Goal: Task Accomplishment & Management: Manage account settings

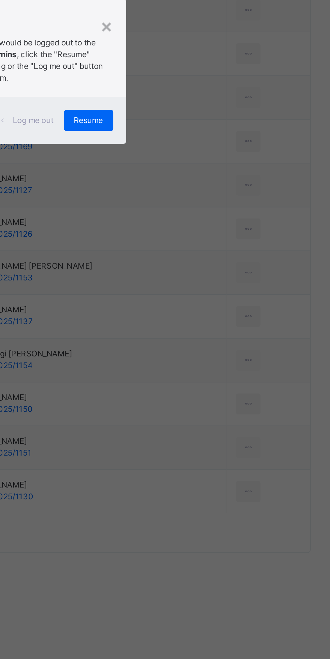
click at [211, 358] on span "Resume" at bounding box center [203, 355] width 15 height 6
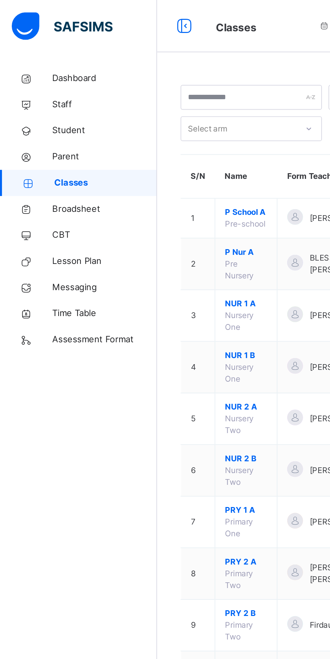
click at [38, 63] on link "Student" at bounding box center [40, 67] width 81 height 13
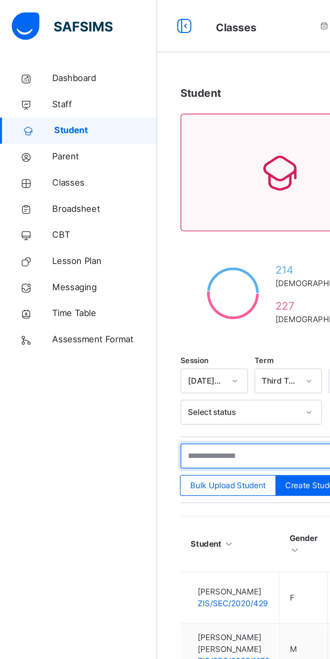
click at [123, 235] on input "text" at bounding box center [143, 234] width 101 height 13
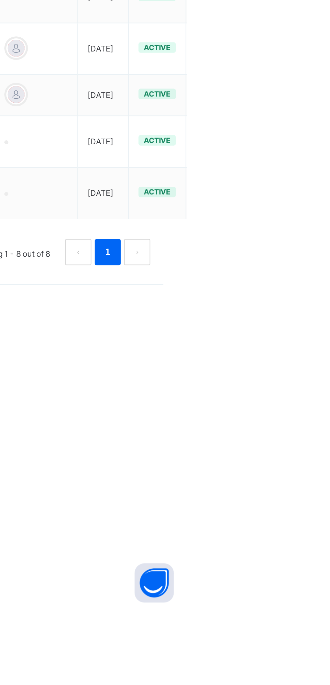
type input "******"
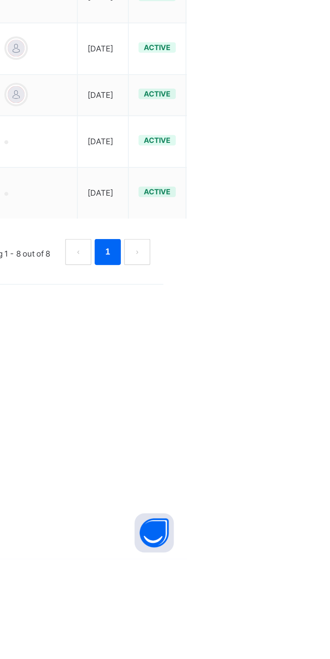
click at [0, 0] on div "Link Parent/Guardian" at bounding box center [0, 0] width 0 height 0
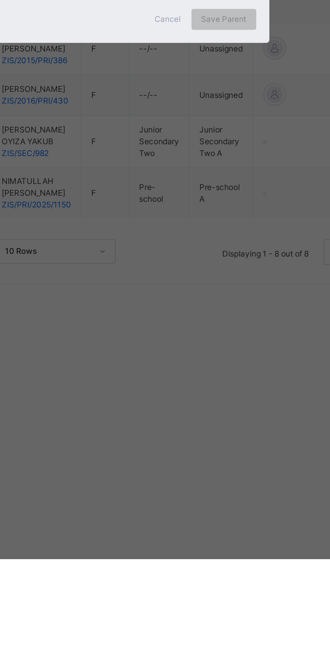
click at [217, 337] on div at bounding box center [223, 331] width 12 height 12
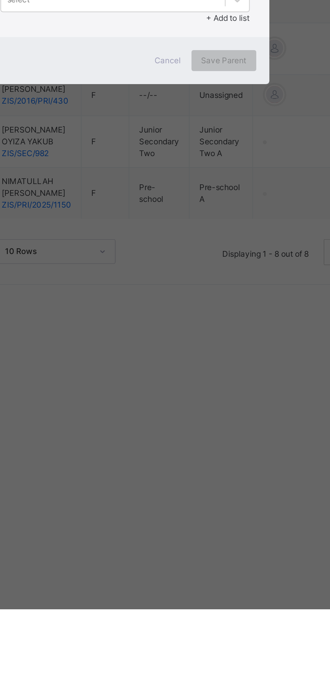
click at [108, 359] on icon at bounding box center [104, 355] width 7 height 7
click at [107, 357] on icon at bounding box center [105, 356] width 4 height 2
click at [108, 359] on icon at bounding box center [104, 355] width 7 height 7
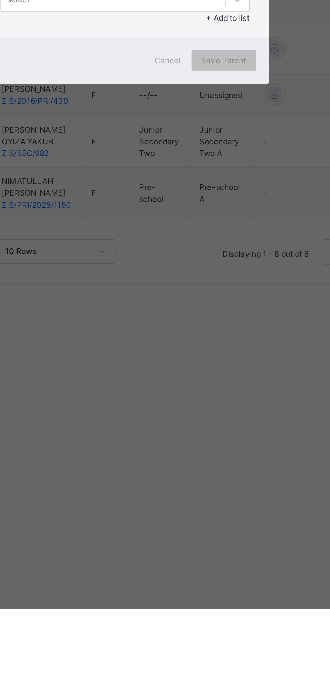
click at [108, 359] on div at bounding box center [104, 355] width 7 height 7
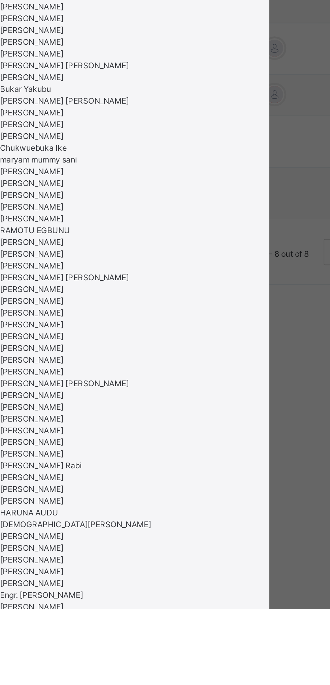
type input "*"
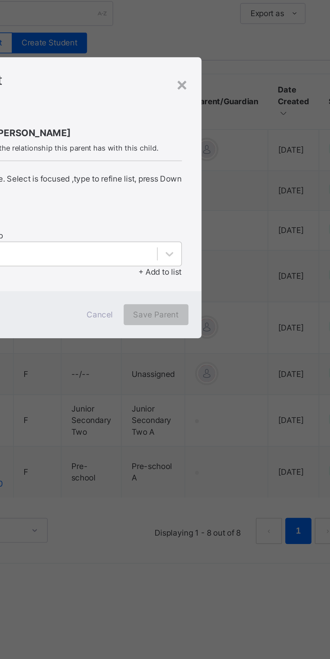
click at [232, 278] on div "×" at bounding box center [229, 271] width 6 height 14
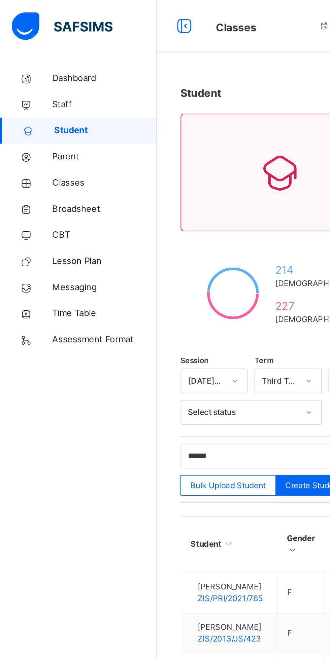
click at [41, 57] on span "Staff" at bounding box center [54, 53] width 54 height 7
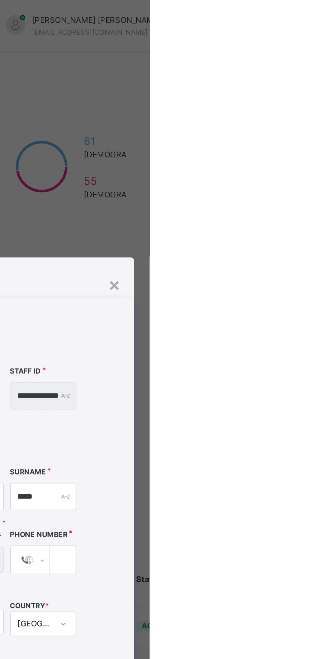
click at [315, 153] on div "×" at bounding box center [312, 146] width 6 height 14
